Goal: Information Seeking & Learning: Learn about a topic

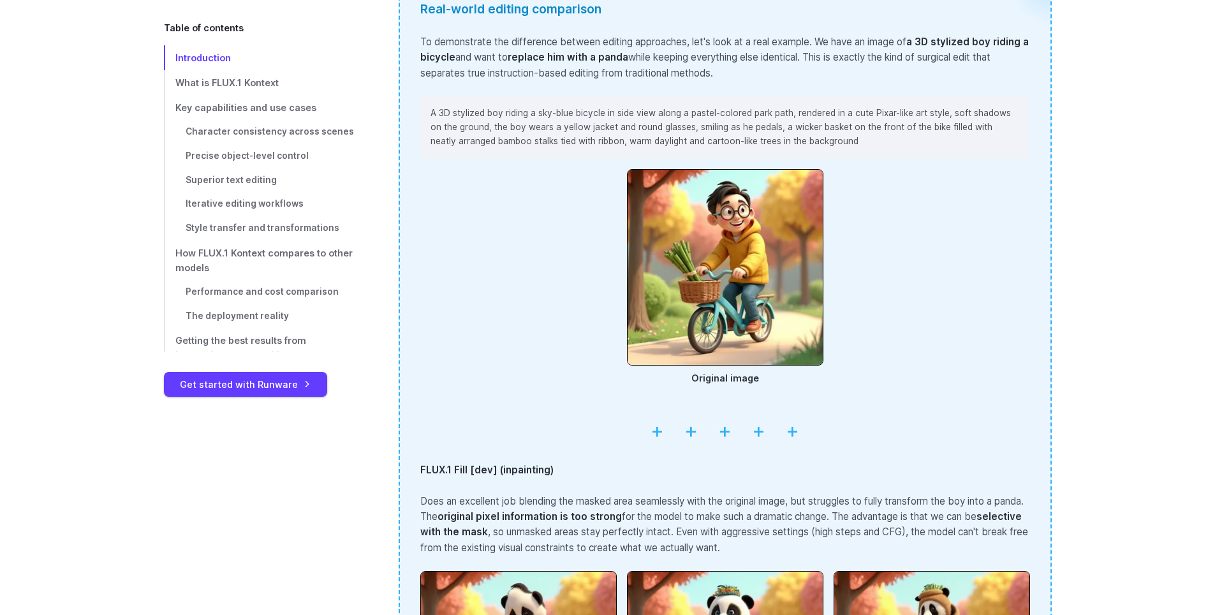
scroll to position [1978, 0]
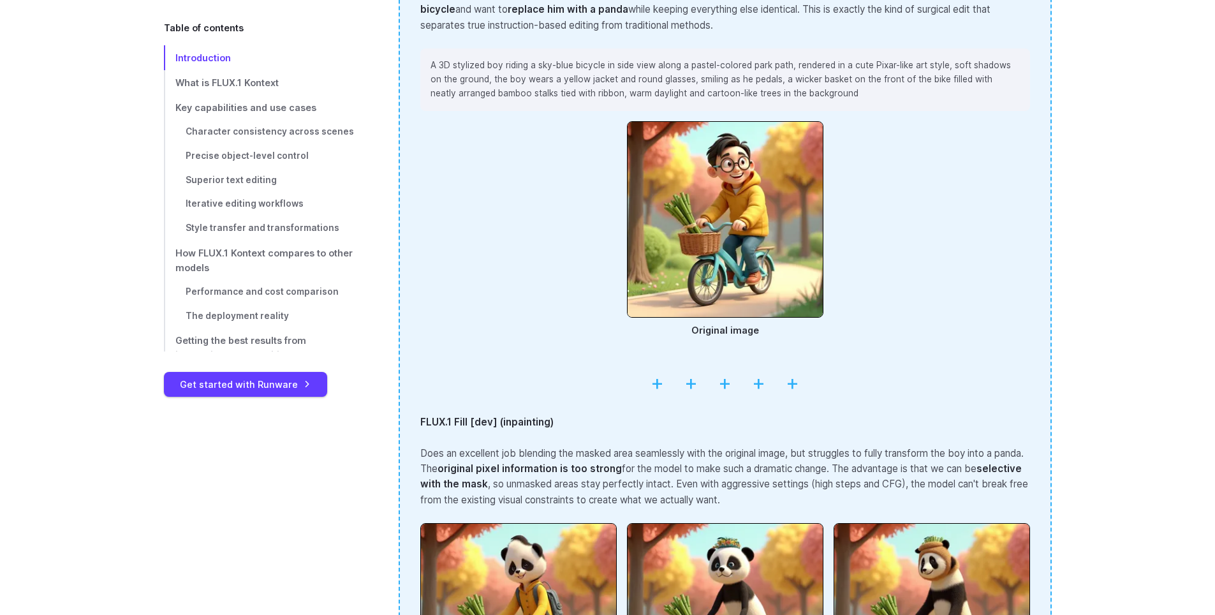
click at [654, 381] on hr at bounding box center [725, 382] width 610 height 33
click at [679, 387] on hr at bounding box center [725, 382] width 610 height 33
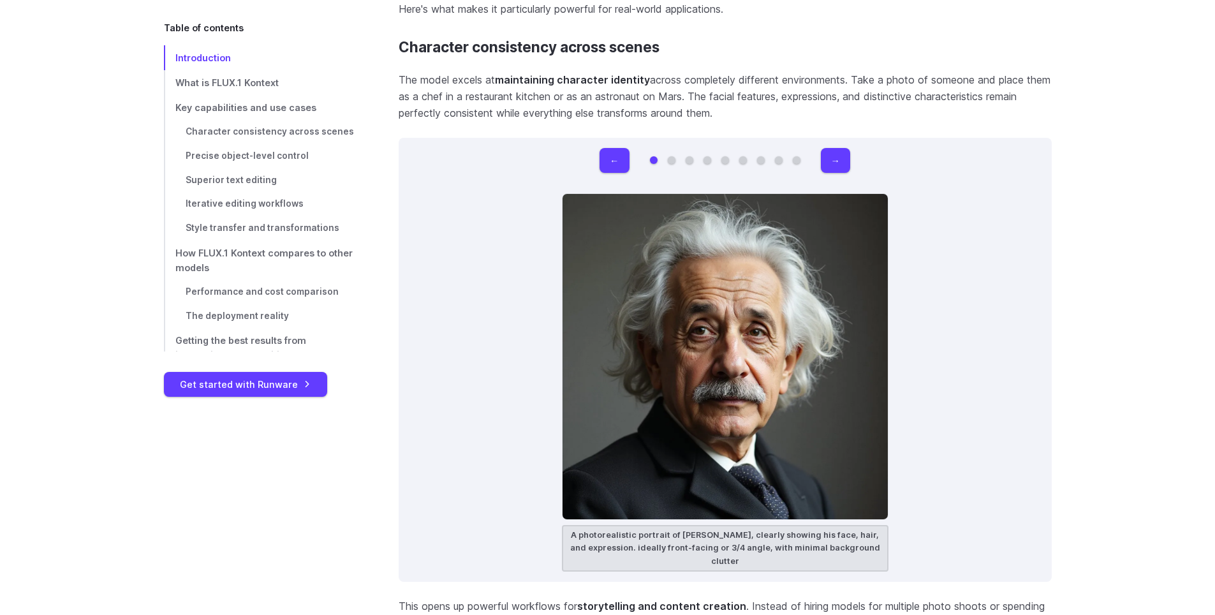
scroll to position [3700, 0]
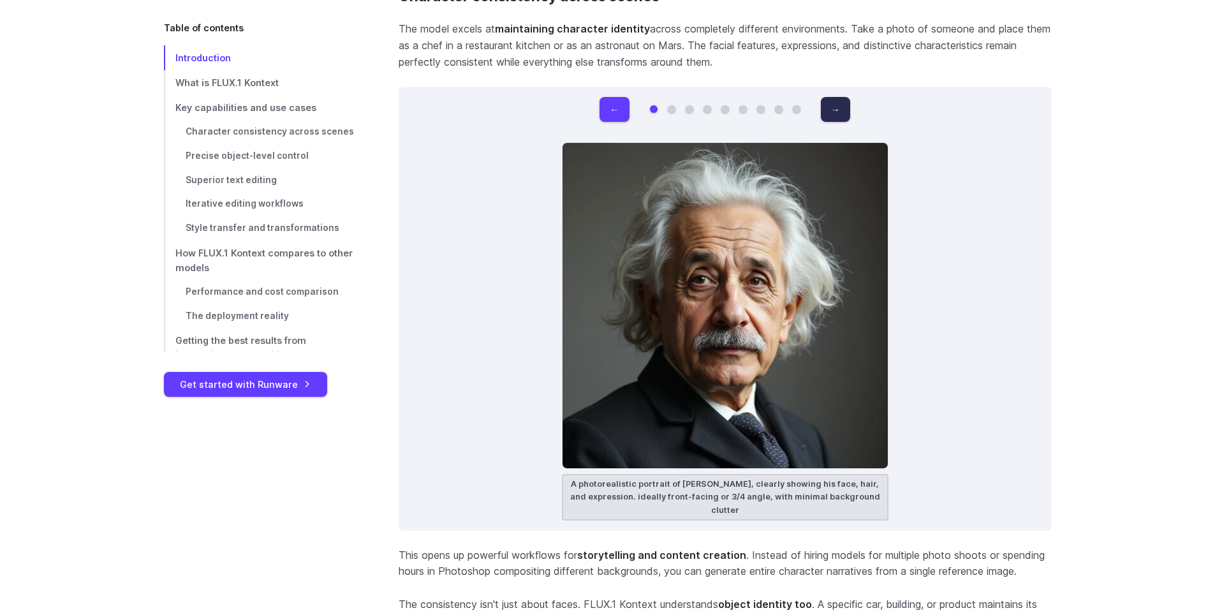
click at [833, 112] on button "→" at bounding box center [835, 109] width 29 height 25
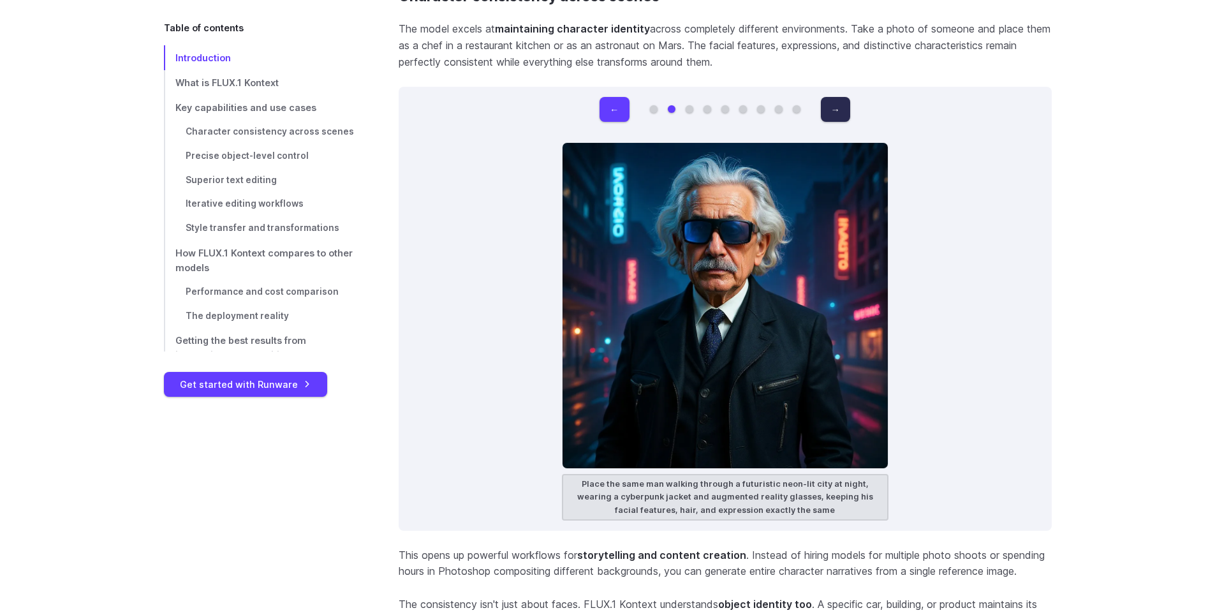
click at [827, 112] on button "→" at bounding box center [835, 109] width 29 height 25
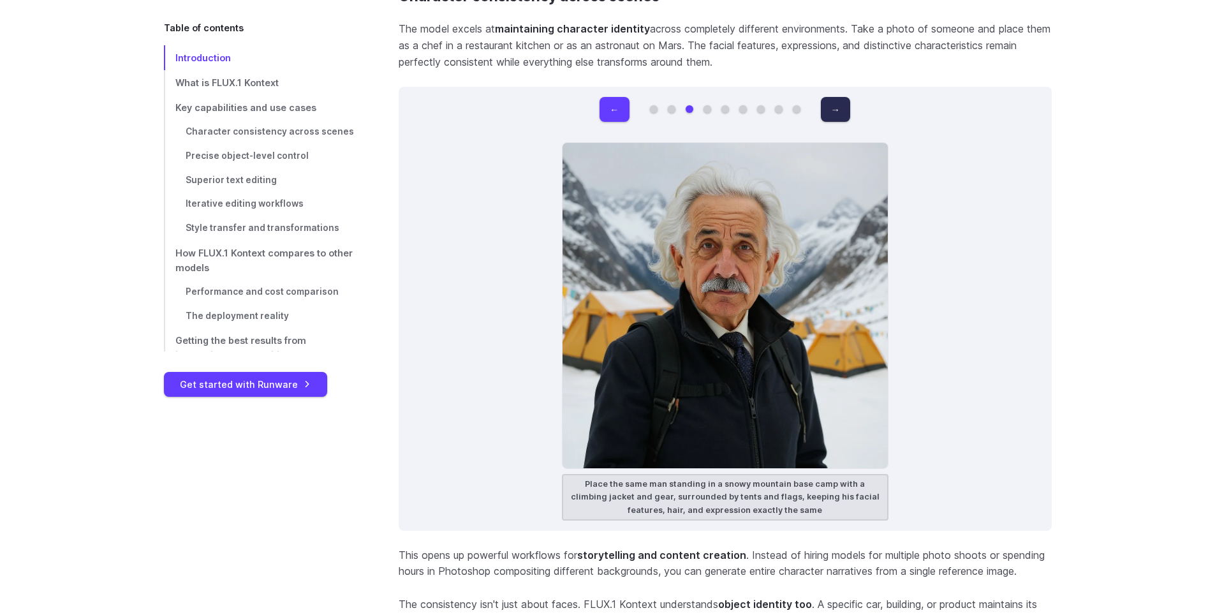
click at [827, 112] on button "→" at bounding box center [835, 109] width 29 height 25
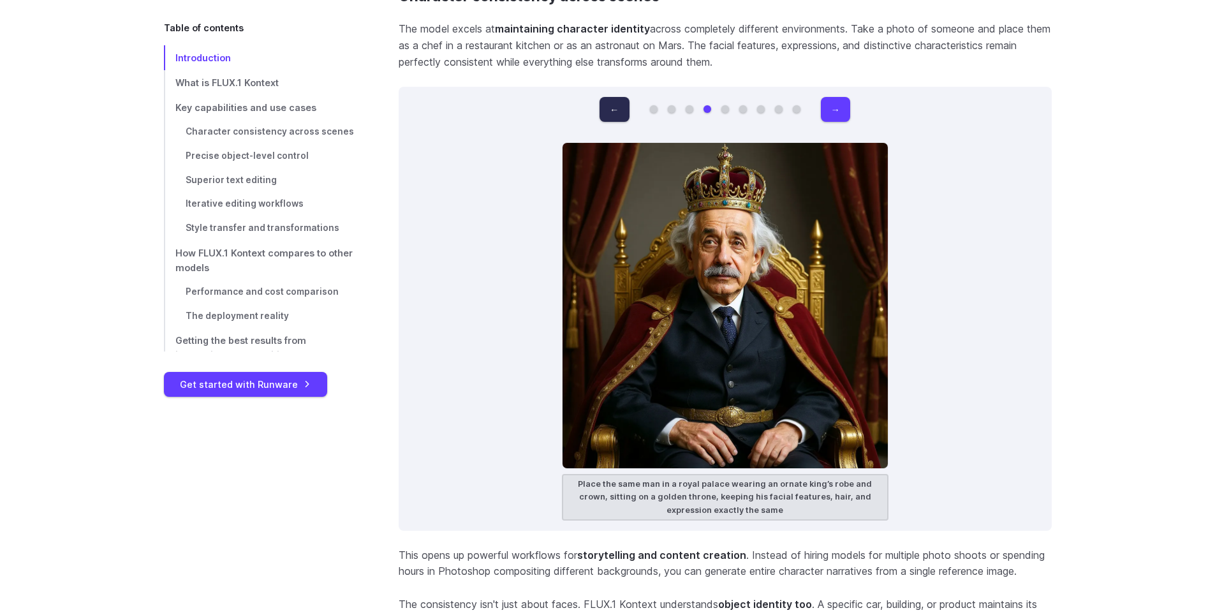
click at [613, 113] on button "←" at bounding box center [614, 109] width 29 height 25
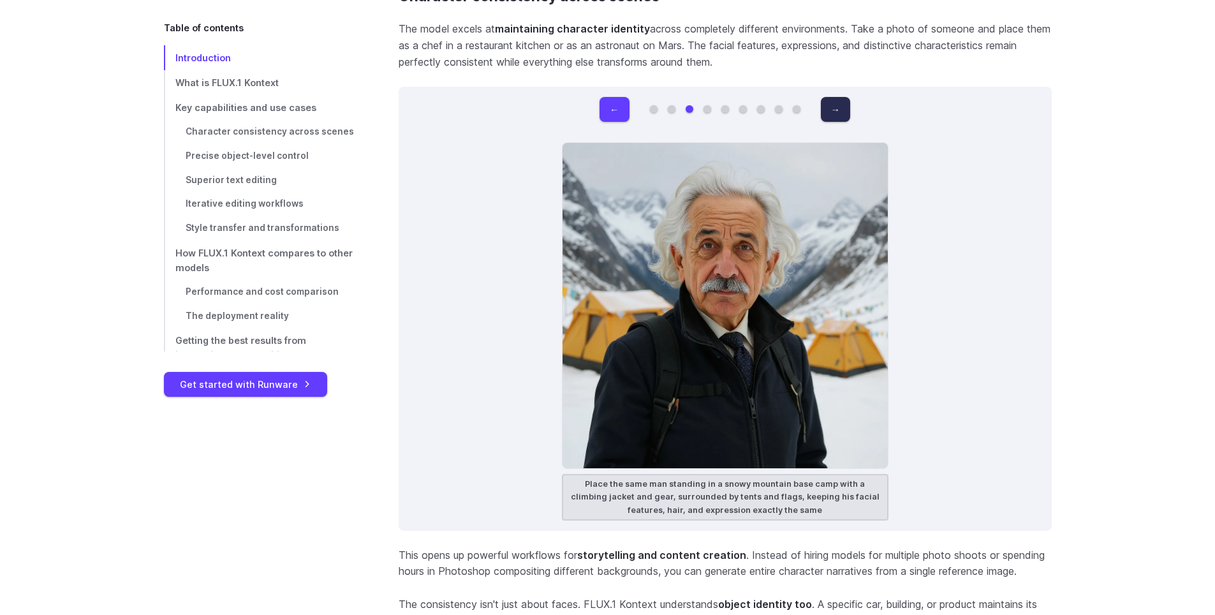
click at [825, 114] on button "→" at bounding box center [835, 109] width 29 height 25
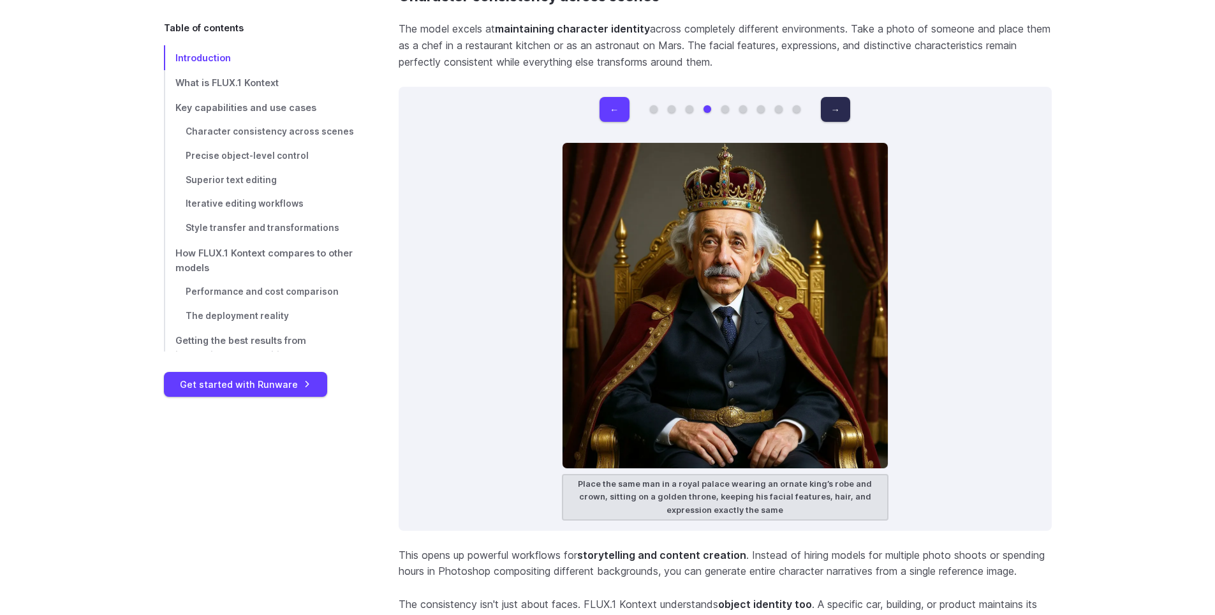
click at [825, 113] on button "→" at bounding box center [835, 109] width 29 height 25
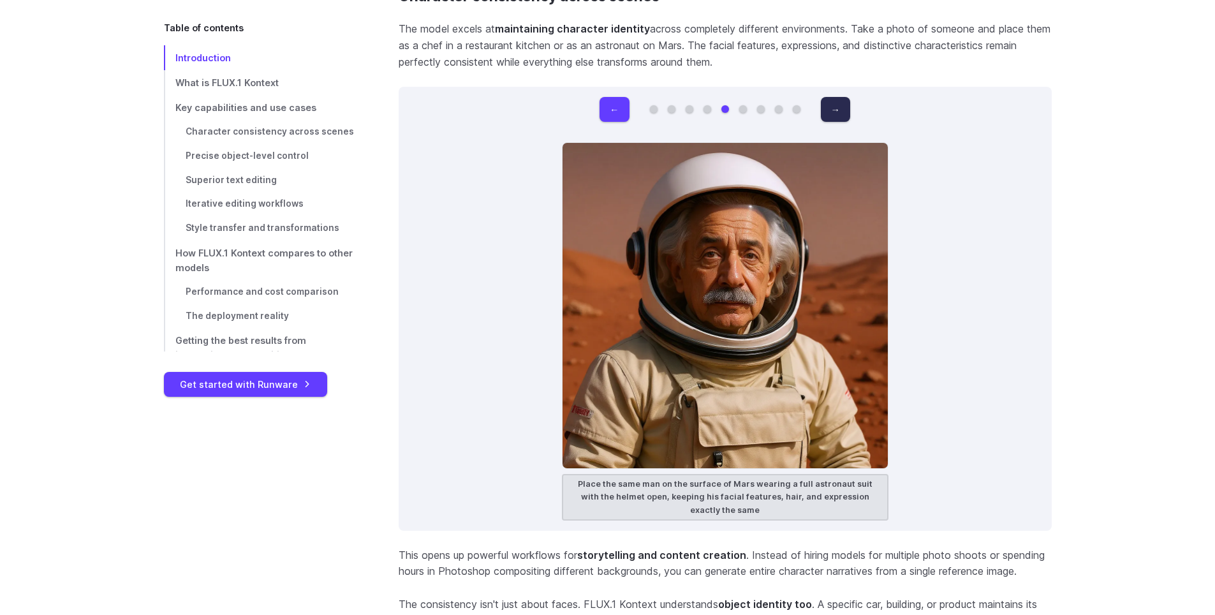
click at [825, 113] on button "→" at bounding box center [835, 109] width 29 height 25
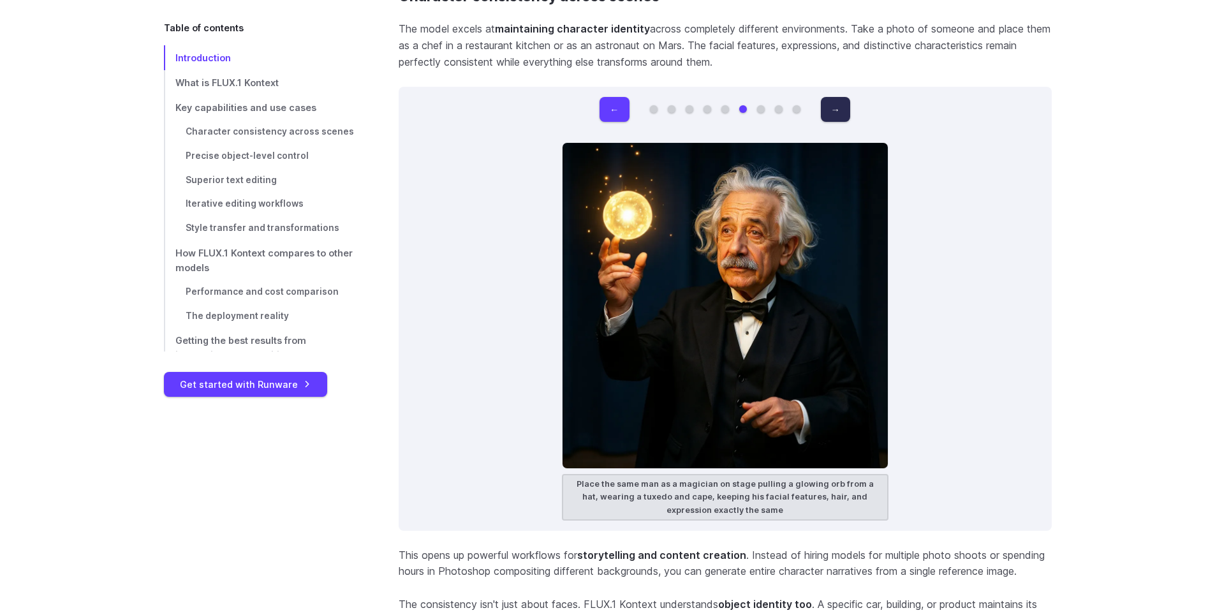
click at [825, 113] on button "→" at bounding box center [835, 109] width 29 height 25
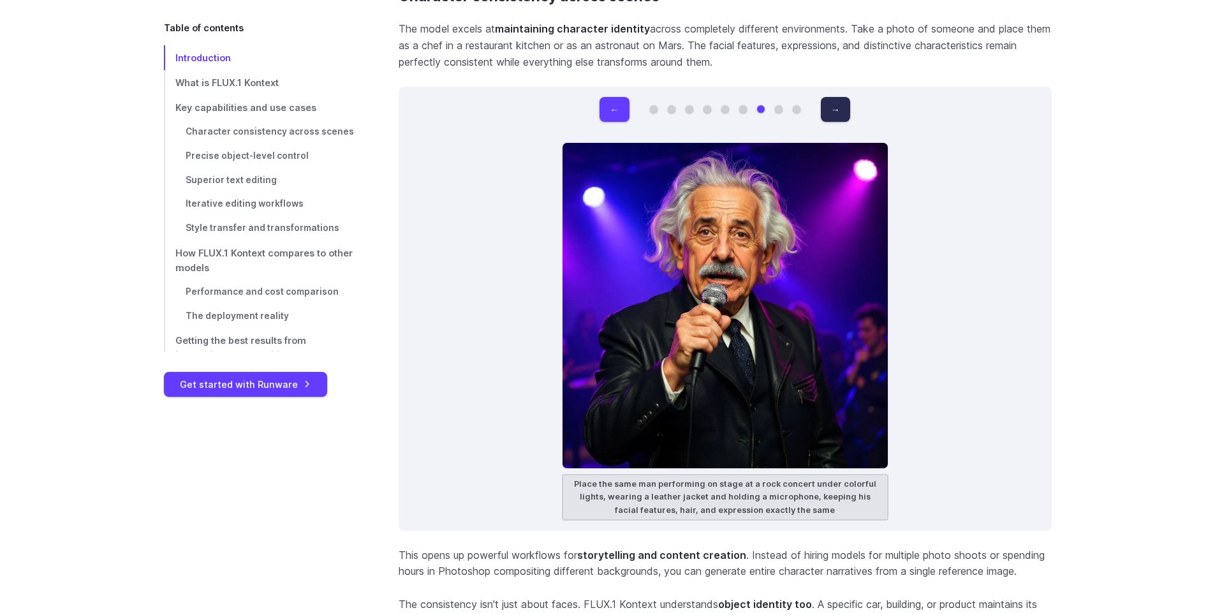
click at [822, 105] on button "→" at bounding box center [835, 109] width 29 height 25
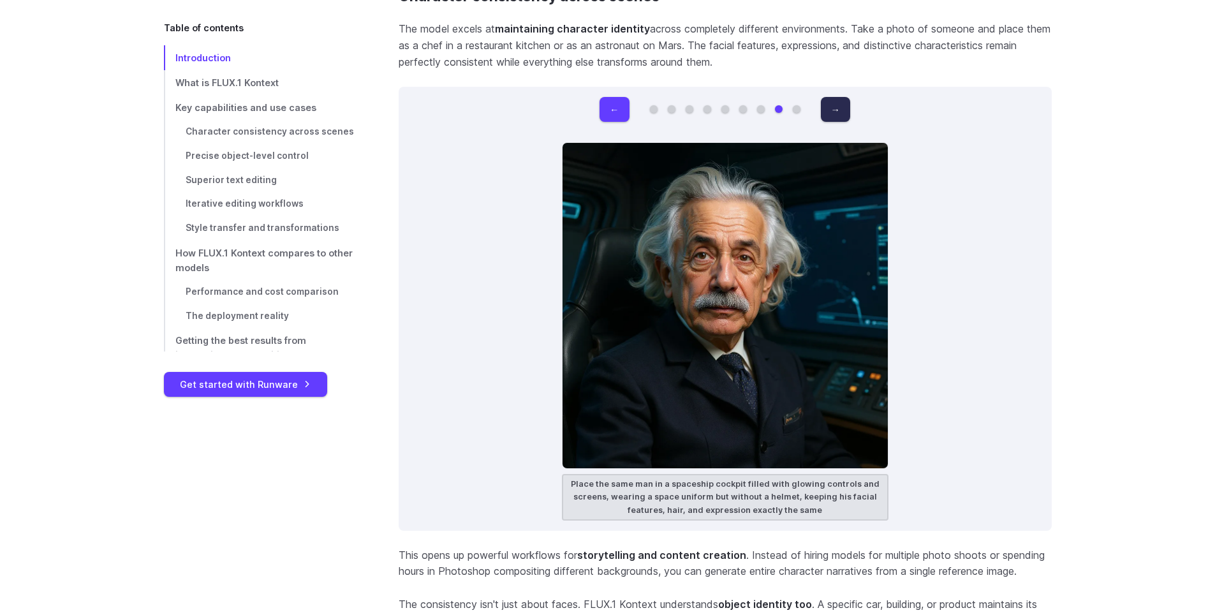
click at [822, 105] on button "→" at bounding box center [835, 109] width 29 height 25
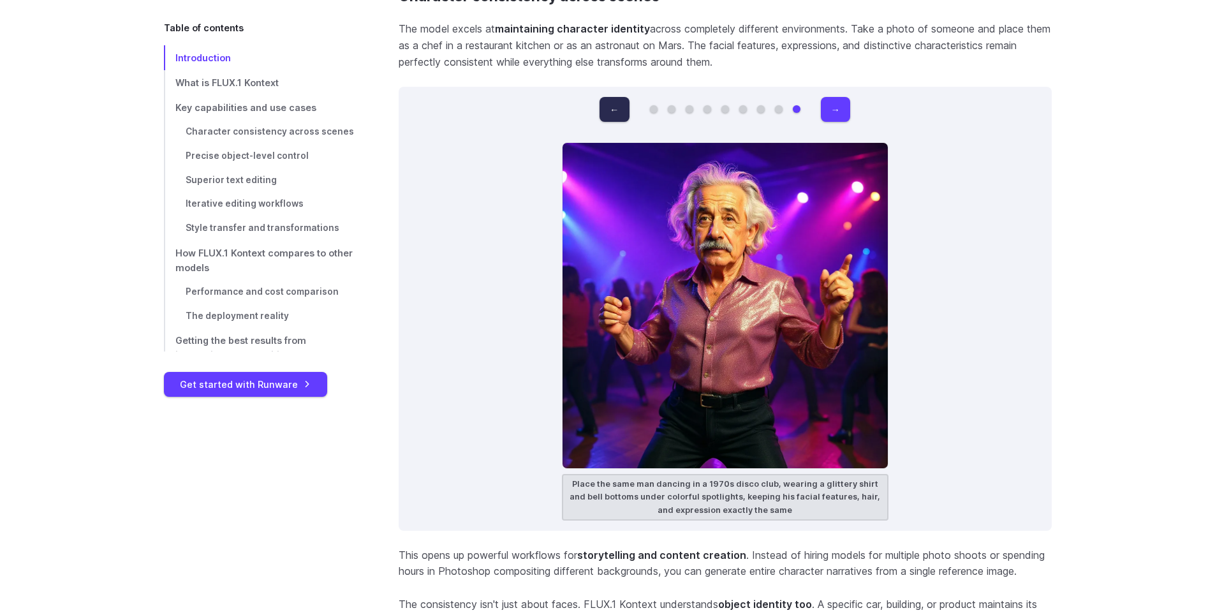
drag, startPoint x: 610, startPoint y: 116, endPoint x: 614, endPoint y: 101, distance: 15.8
click at [611, 115] on button "←" at bounding box center [614, 109] width 29 height 25
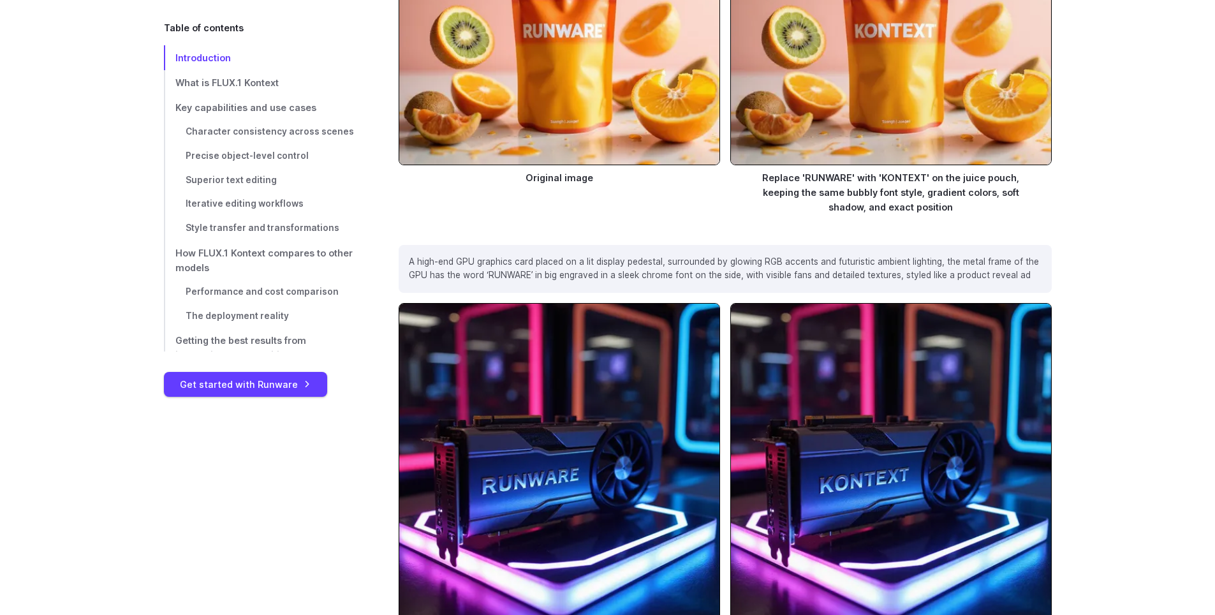
scroll to position [5996, 0]
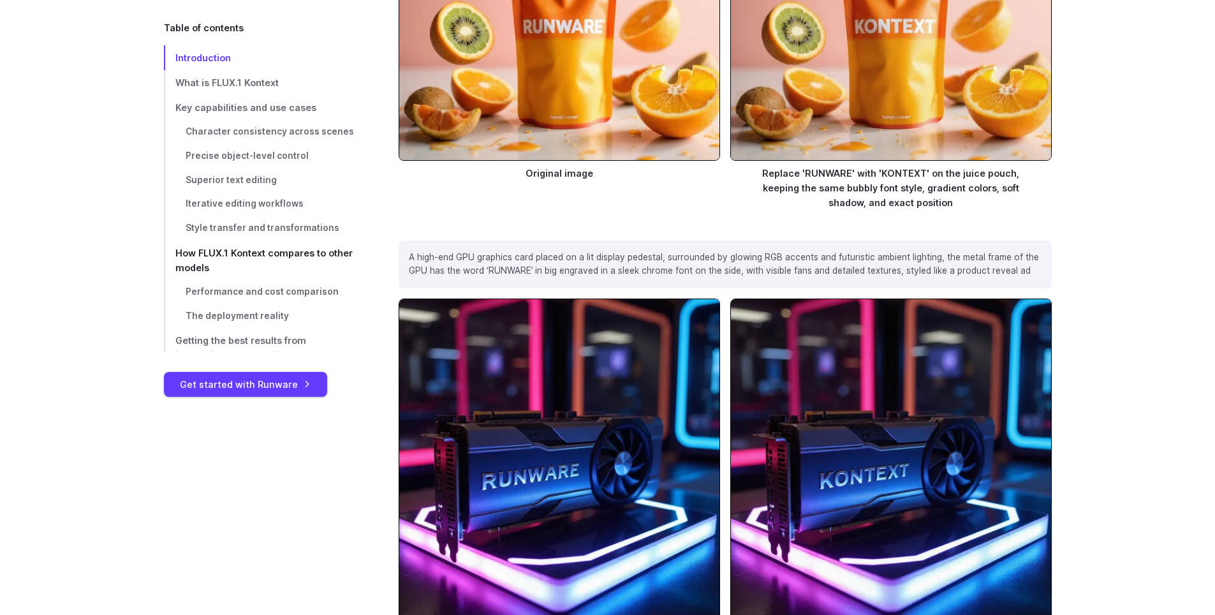
click at [228, 255] on span "How FLUX.1 Kontext compares to other models" at bounding box center [263, 261] width 177 height 26
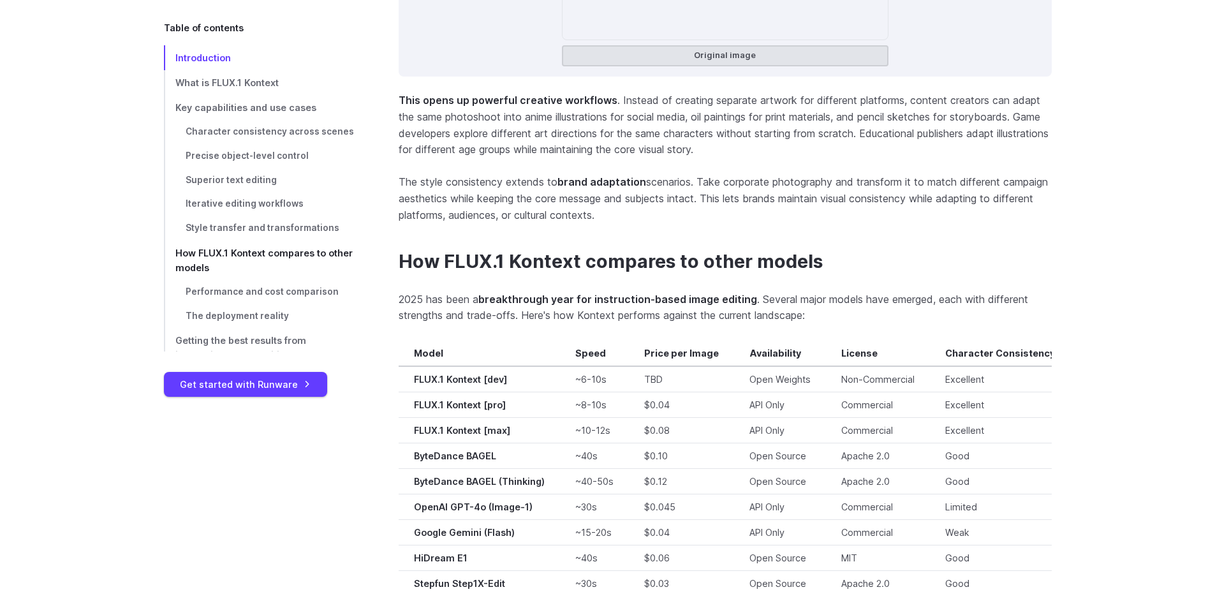
scroll to position [9010, 0]
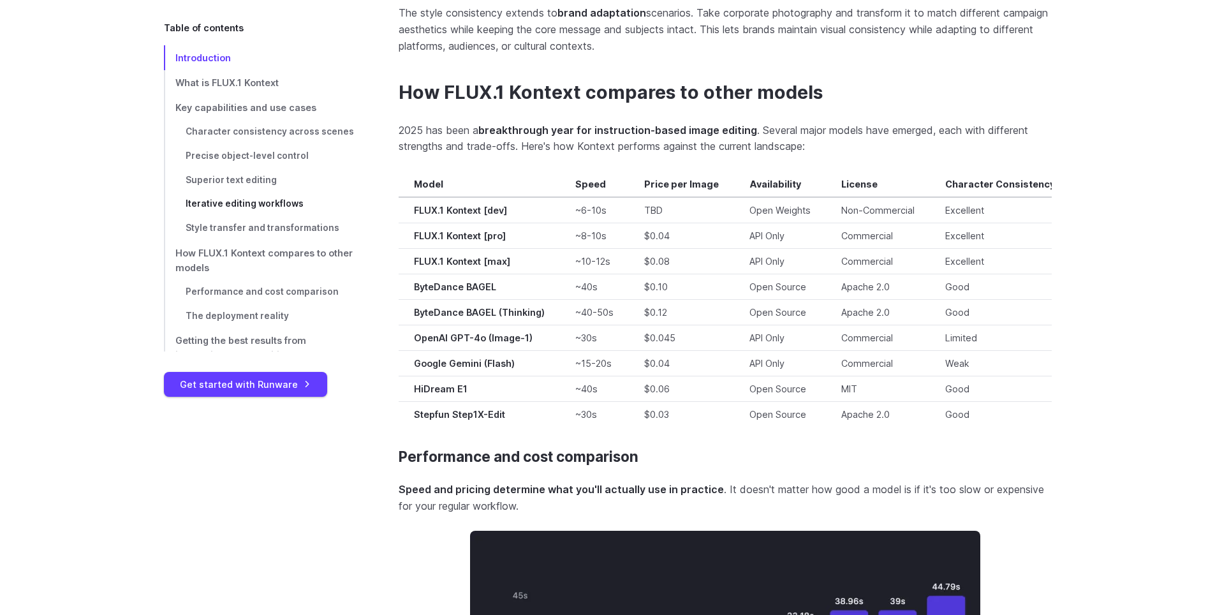
click at [247, 209] on span "Iterative editing workflows" at bounding box center [245, 203] width 118 height 10
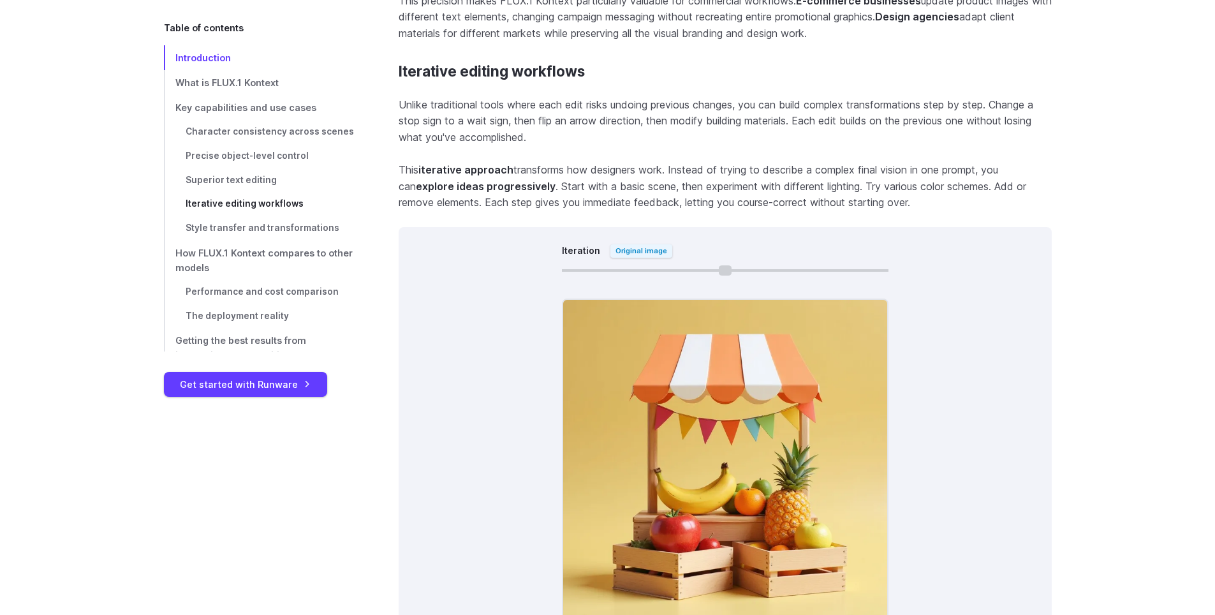
scroll to position [7171, 0]
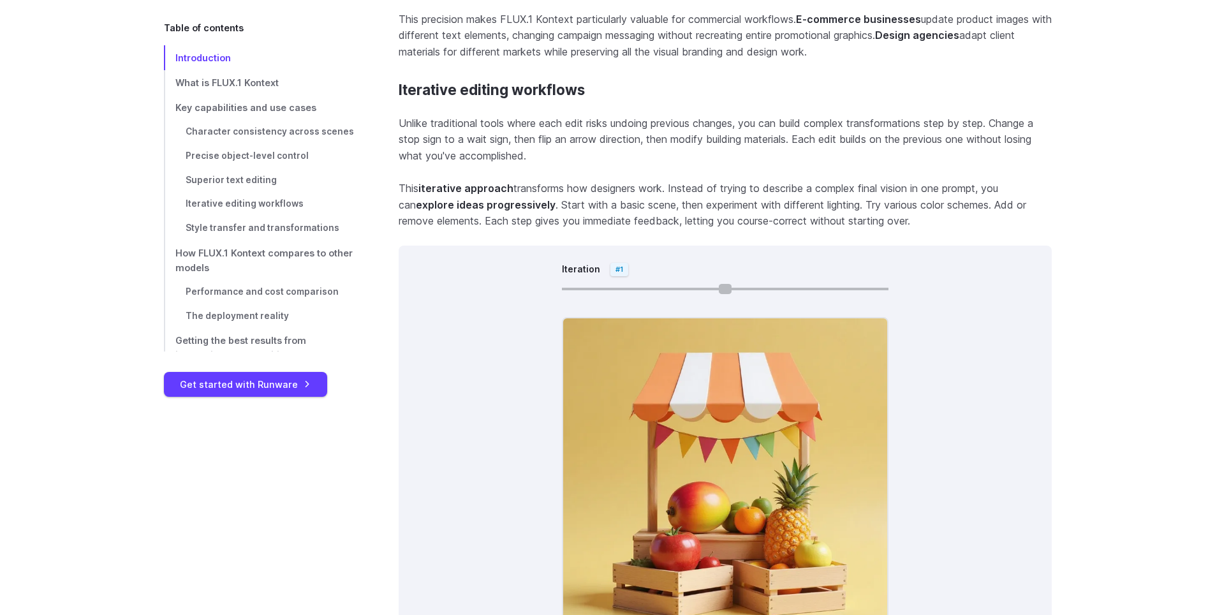
drag, startPoint x: 565, startPoint y: 288, endPoint x: 637, endPoint y: 291, distance: 72.2
click at [637, 290] on input "Iteration" at bounding box center [725, 289] width 327 height 3
drag, startPoint x: 642, startPoint y: 290, endPoint x: 544, endPoint y: 297, distance: 97.9
type input "*"
click at [562, 290] on input "Iteration" at bounding box center [725, 289] width 327 height 3
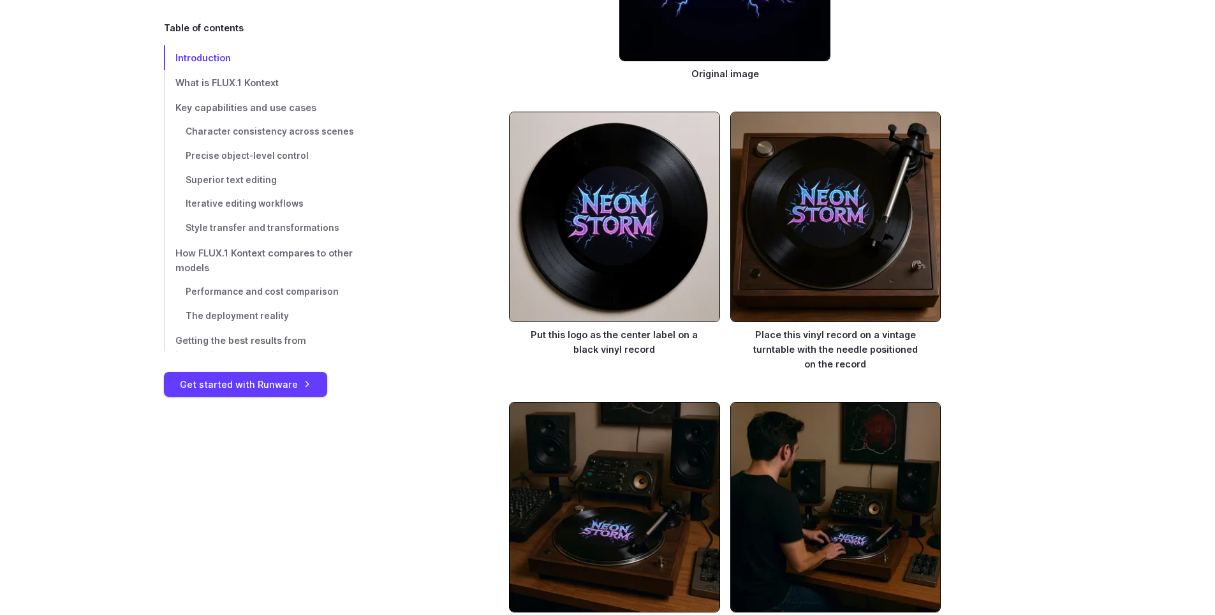
scroll to position [2009, 0]
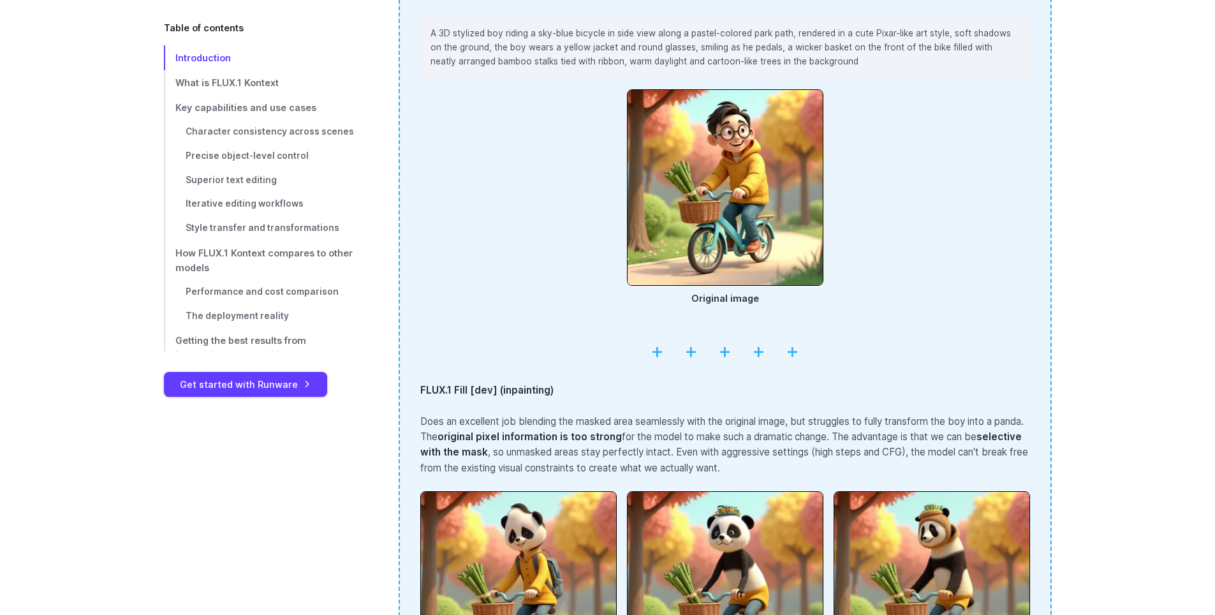
drag, startPoint x: 524, startPoint y: 480, endPoint x: 480, endPoint y: 157, distance: 325.7
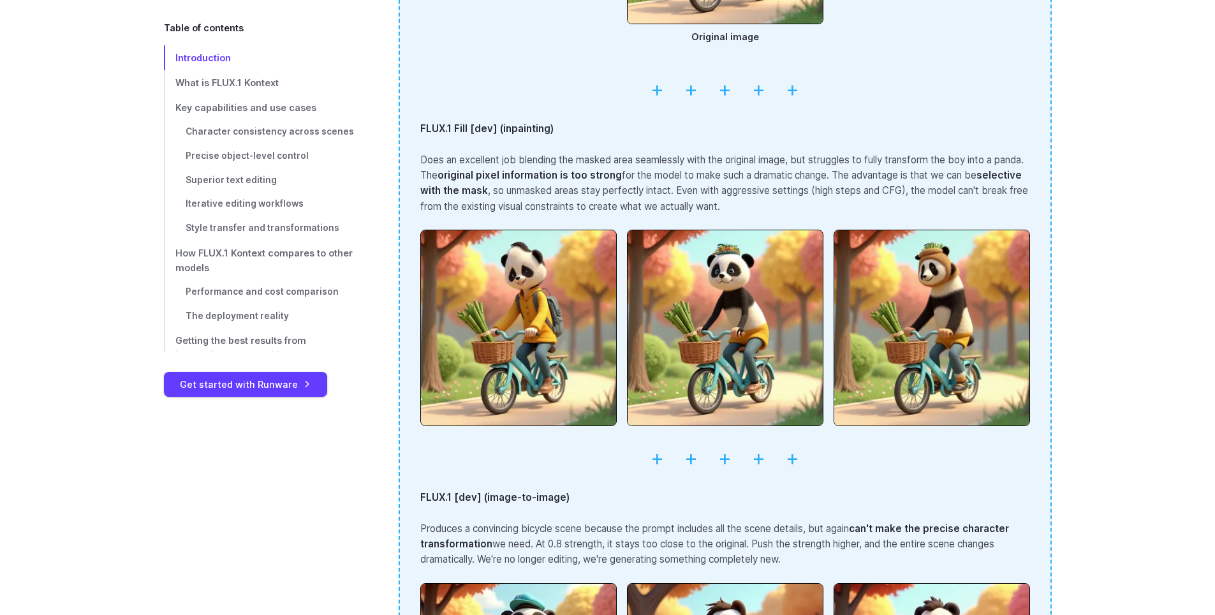
scroll to position [2488, 0]
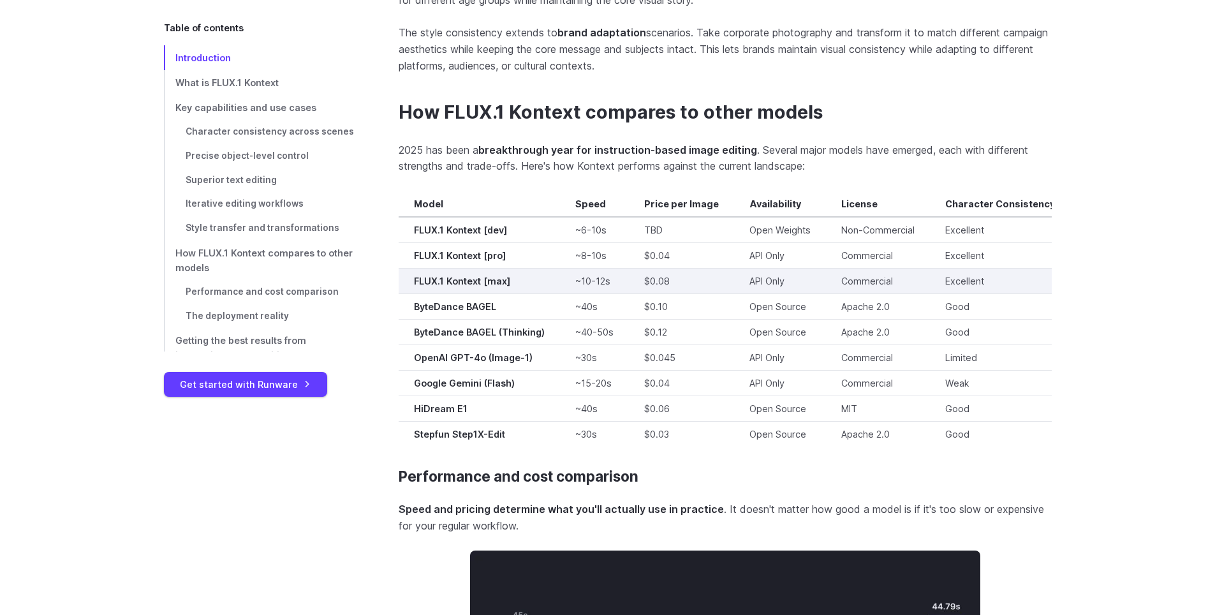
drag, startPoint x: 598, startPoint y: 269, endPoint x: 605, endPoint y: 273, distance: 7.4
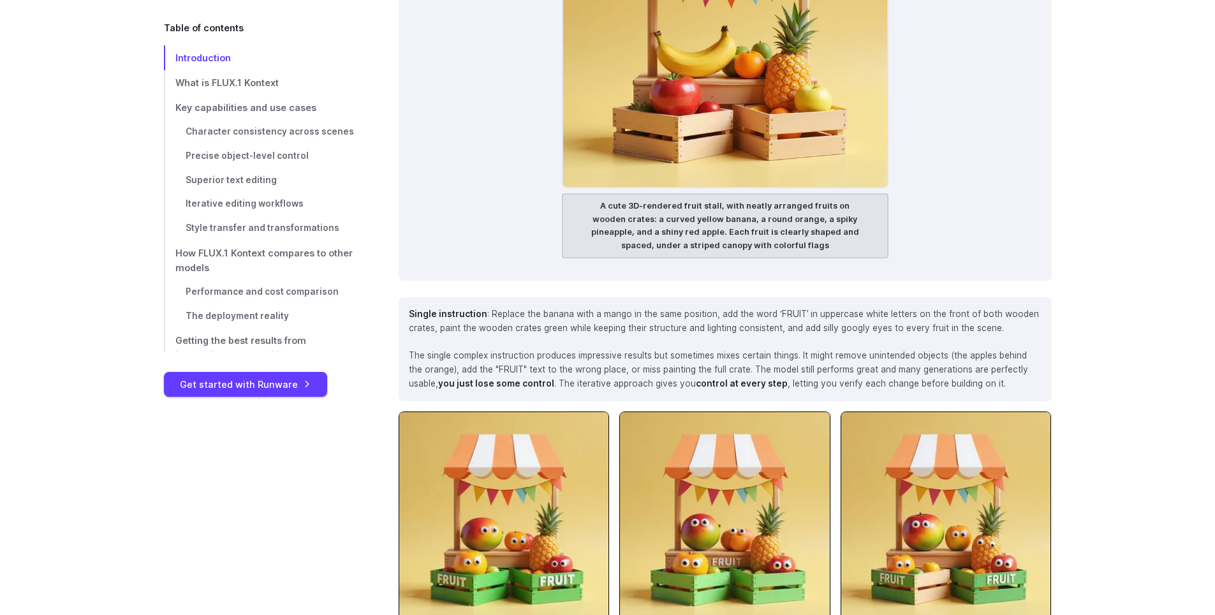
scroll to position [6599, 0]
